Goal: Navigation & Orientation: Find specific page/section

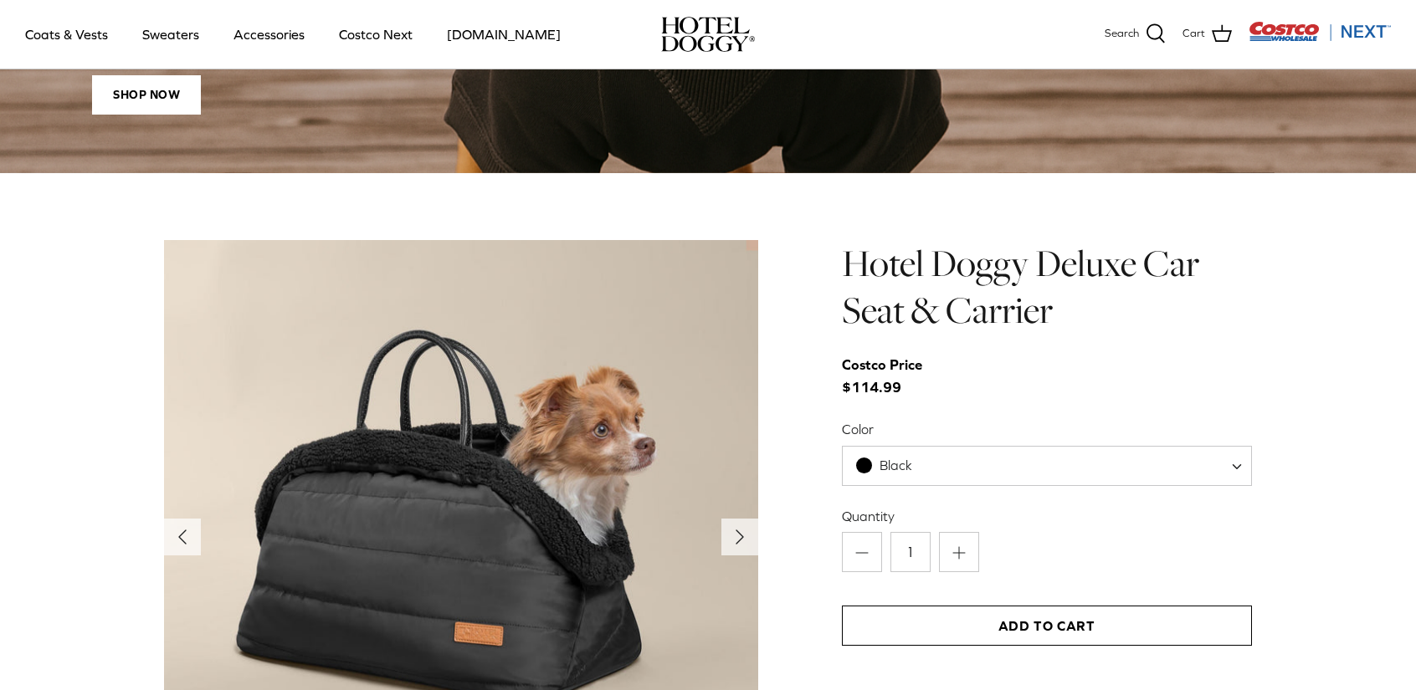
scroll to position [1251, 0]
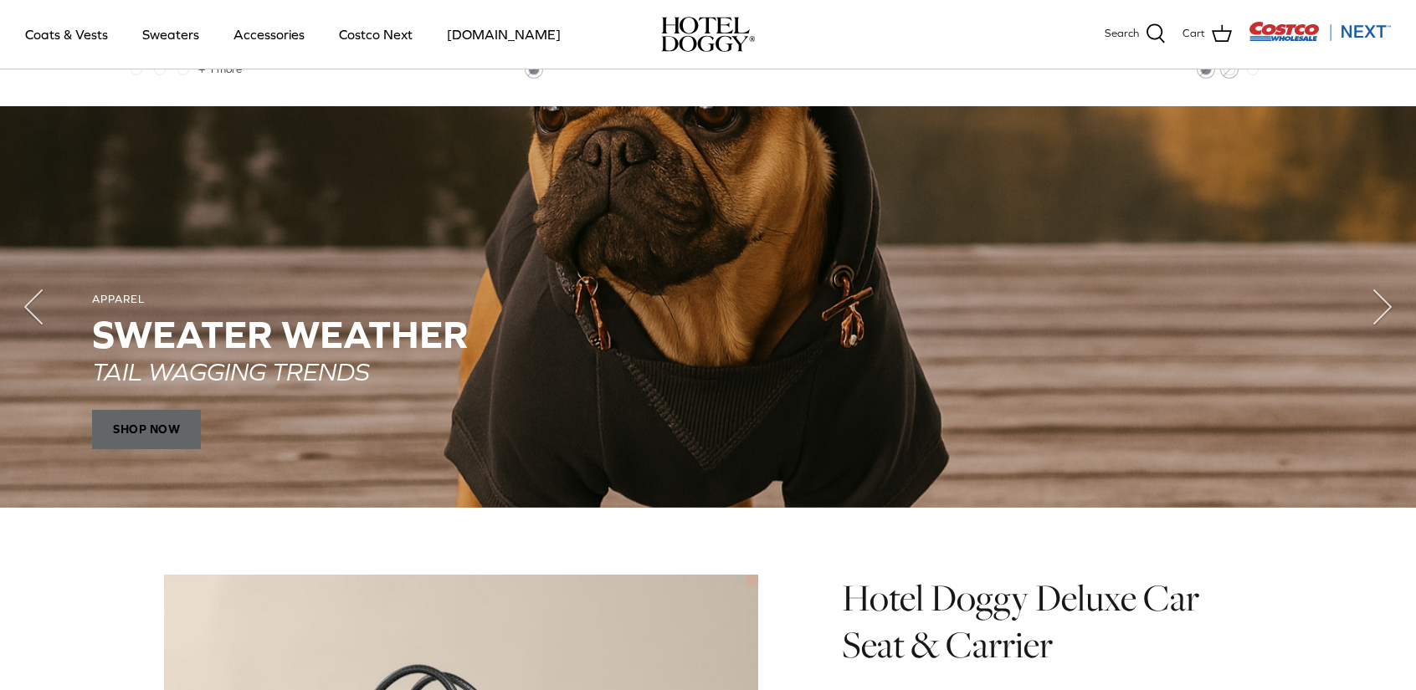
click at [131, 418] on span "SHOP NOW" at bounding box center [146, 429] width 109 height 40
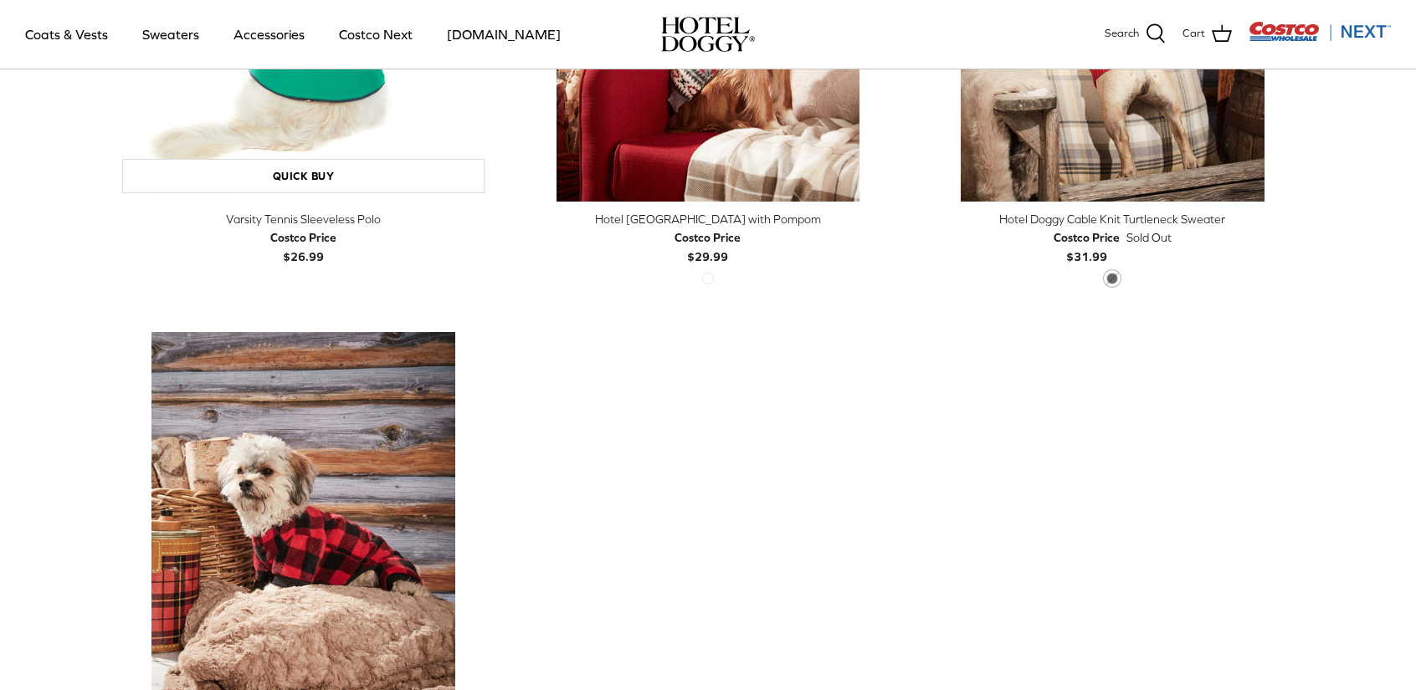
scroll to position [586, 0]
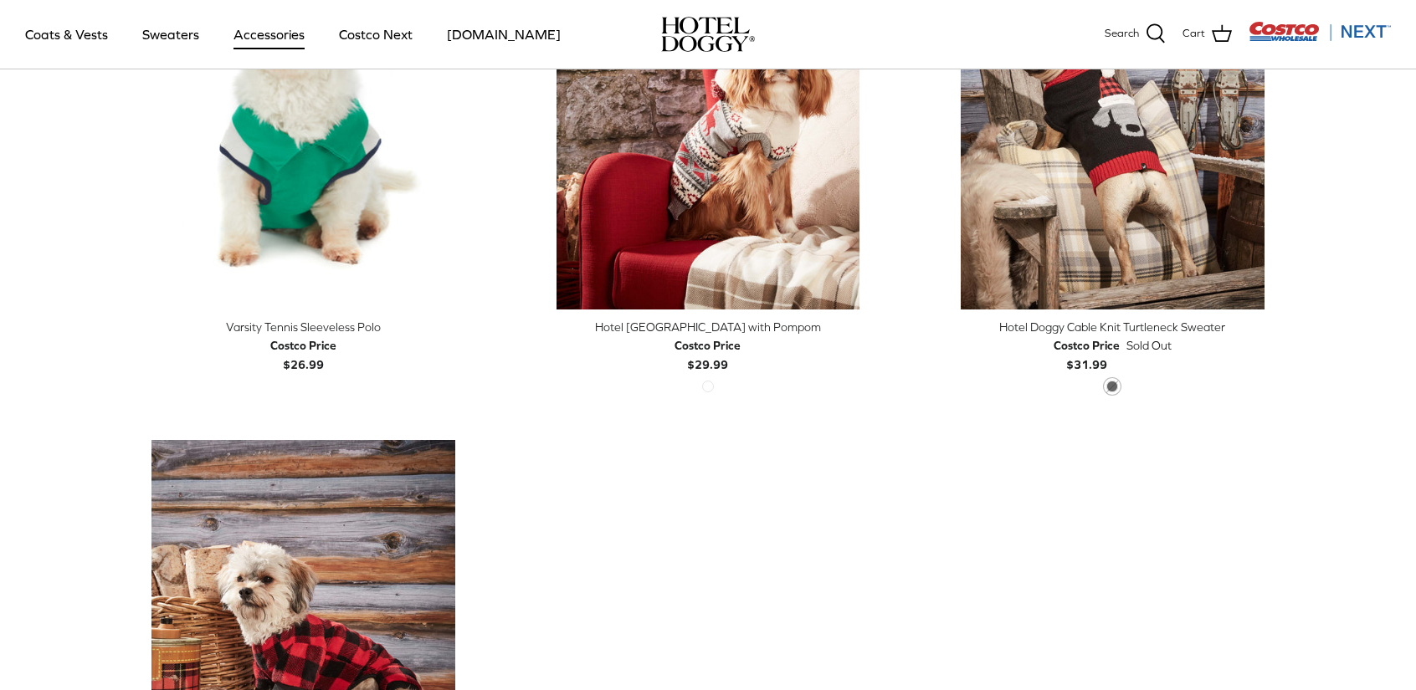
click at [265, 40] on link "Accessories" at bounding box center [268, 34] width 101 height 57
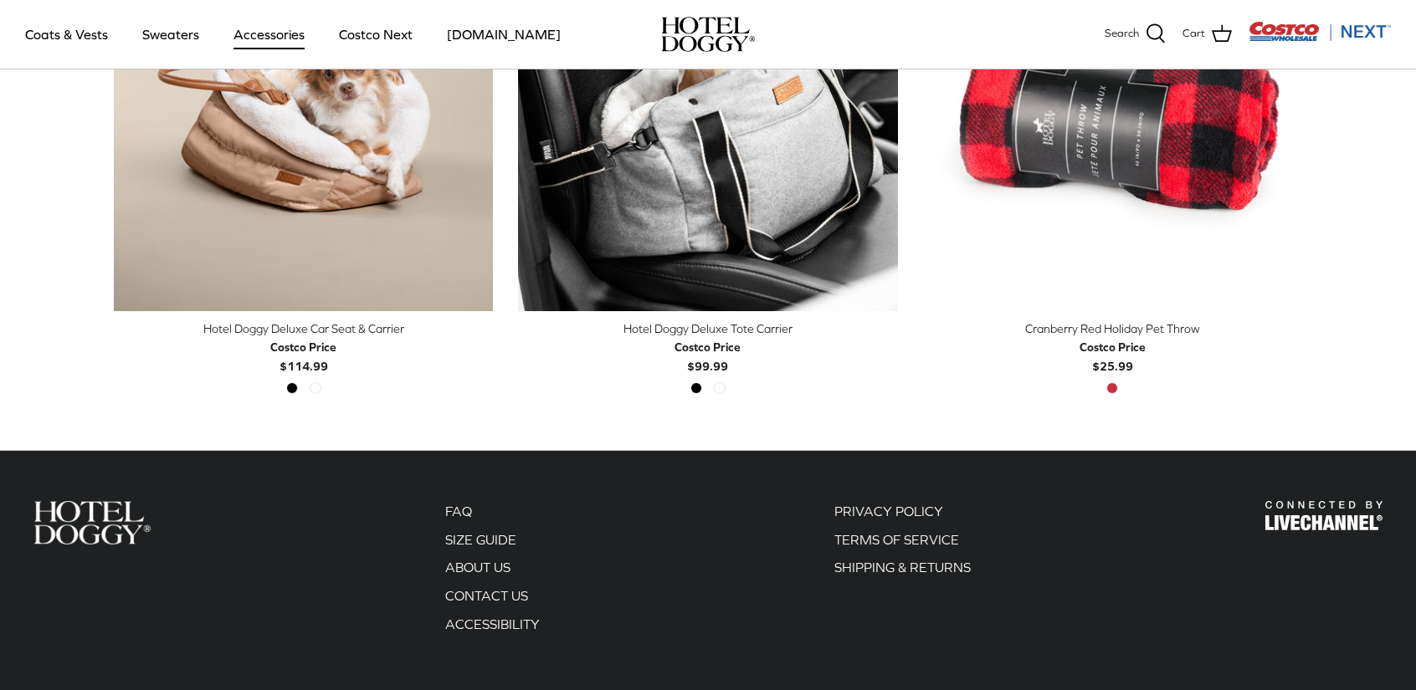
scroll to position [586, 0]
